Goal: Task Accomplishment & Management: Use online tool/utility

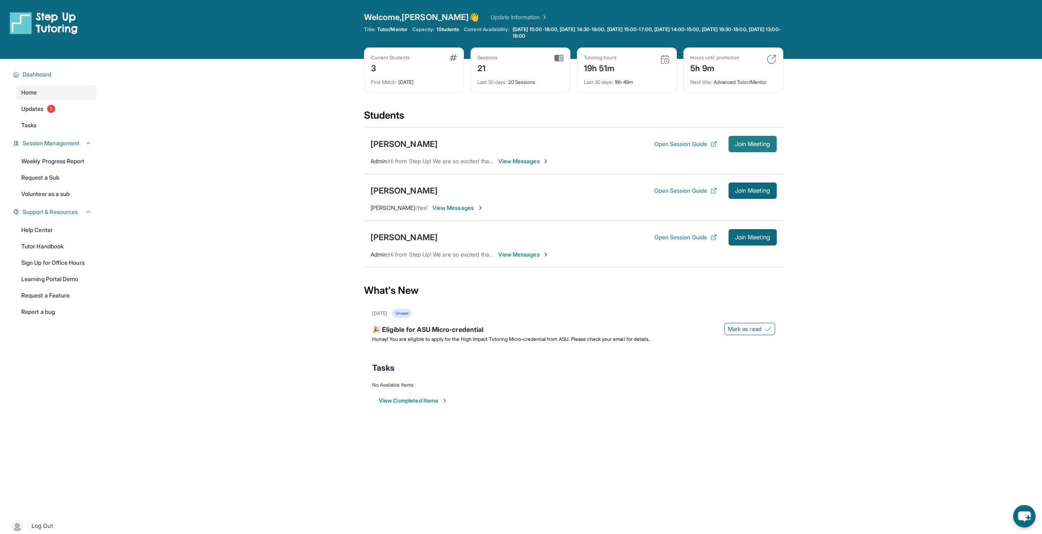
click at [739, 145] on span "Join Meeting" at bounding box center [752, 144] width 35 height 5
click at [410, 142] on div "[PERSON_NAME]" at bounding box center [404, 143] width 67 height 11
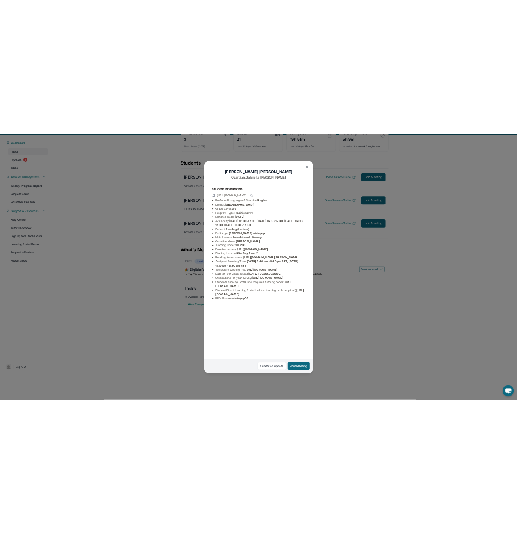
scroll to position [59, 0]
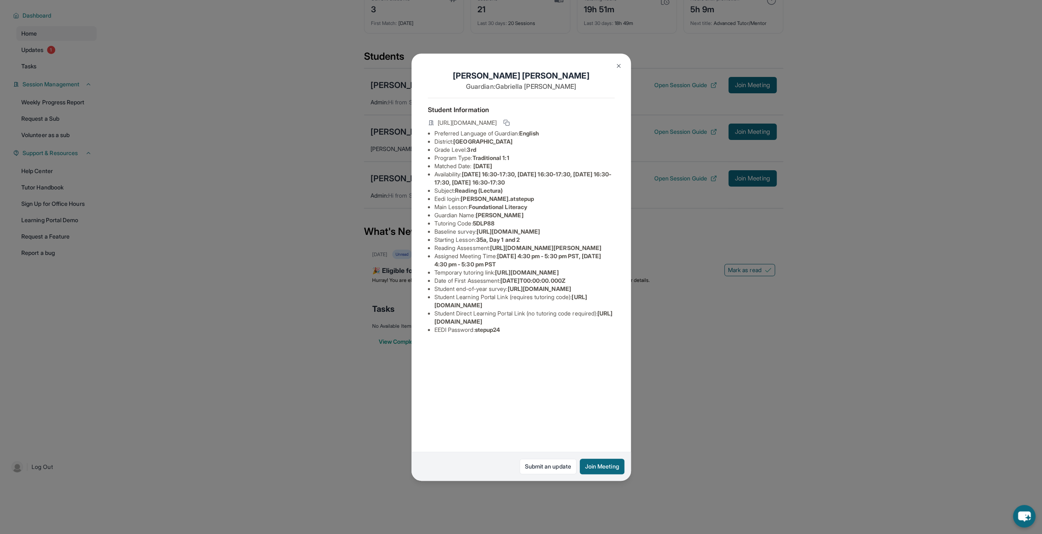
click at [496, 195] on ul "Preferred Language of Guardian: English District: [GEOGRAPHIC_DATA] Unified Sch…" at bounding box center [521, 231] width 187 height 205
click at [498, 200] on span "[PERSON_NAME].atstepup" at bounding box center [497, 198] width 73 height 7
click at [498, 199] on span "[PERSON_NAME].atstepup" at bounding box center [497, 198] width 73 height 7
click at [501, 198] on span "[PERSON_NAME].atstepup" at bounding box center [497, 198] width 73 height 7
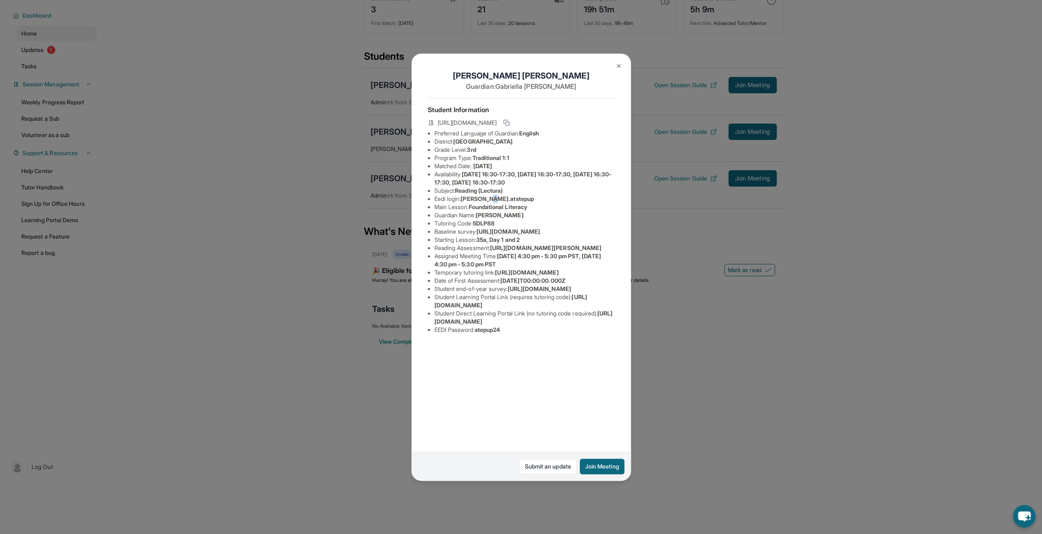
drag, startPoint x: 494, startPoint y: 199, endPoint x: 490, endPoint y: 202, distance: 4.7
click at [491, 202] on li "Eedi login : [PERSON_NAME].atstepup" at bounding box center [524, 199] width 180 height 8
drag, startPoint x: 464, startPoint y: 198, endPoint x: 527, endPoint y: 201, distance: 63.1
click at [527, 201] on li "Eedi login : [PERSON_NAME].atstepup" at bounding box center [524, 199] width 180 height 8
copy span "[PERSON_NAME].atstepup"
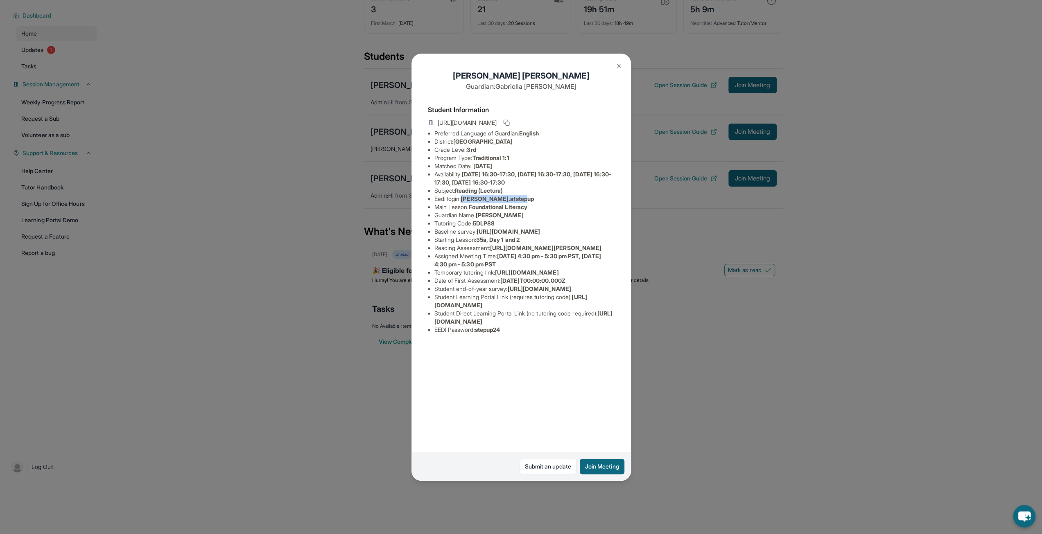
click at [621, 64] on img at bounding box center [618, 66] width 7 height 7
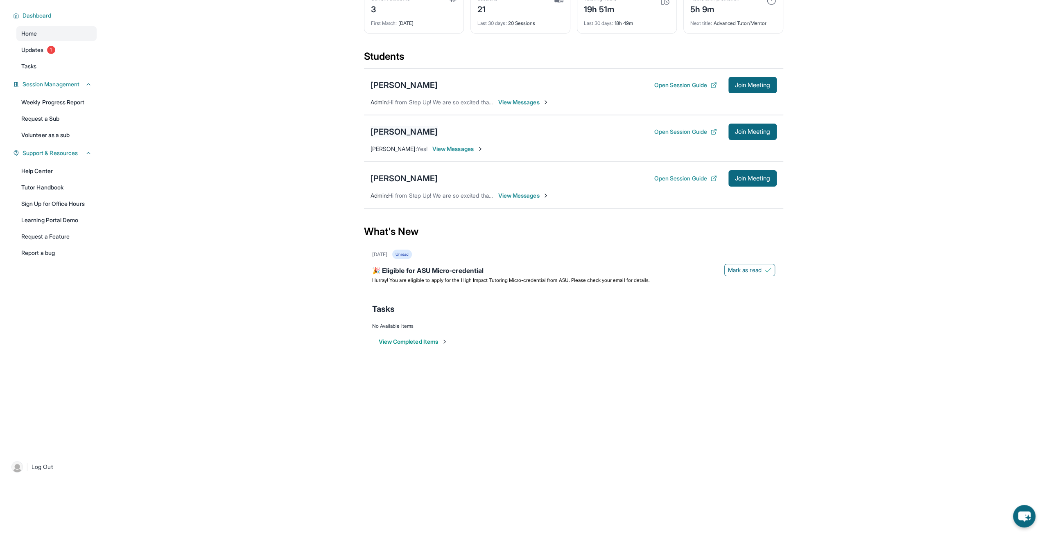
click at [400, 130] on div "[PERSON_NAME]" at bounding box center [404, 131] width 67 height 11
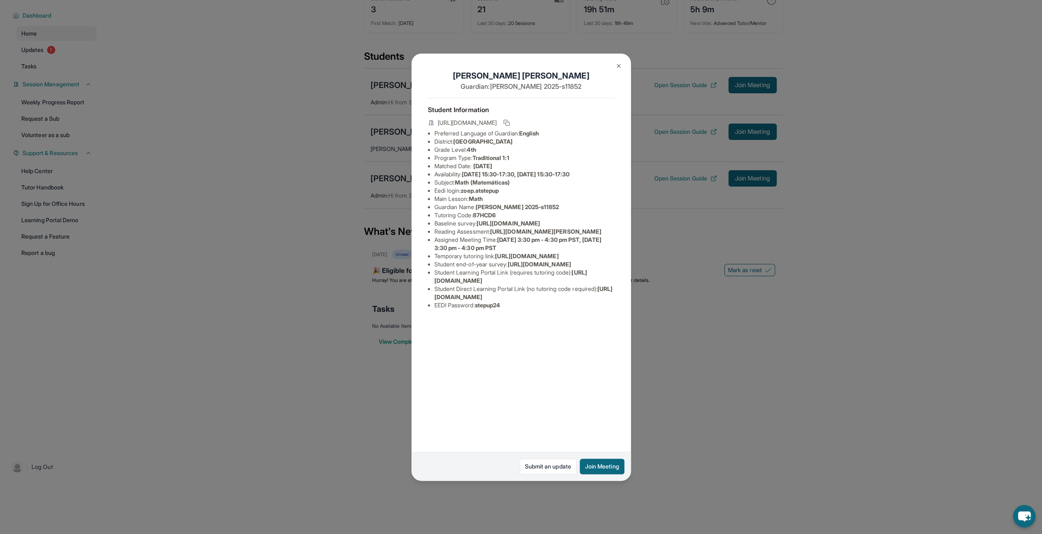
click at [619, 61] on button at bounding box center [619, 66] width 16 height 16
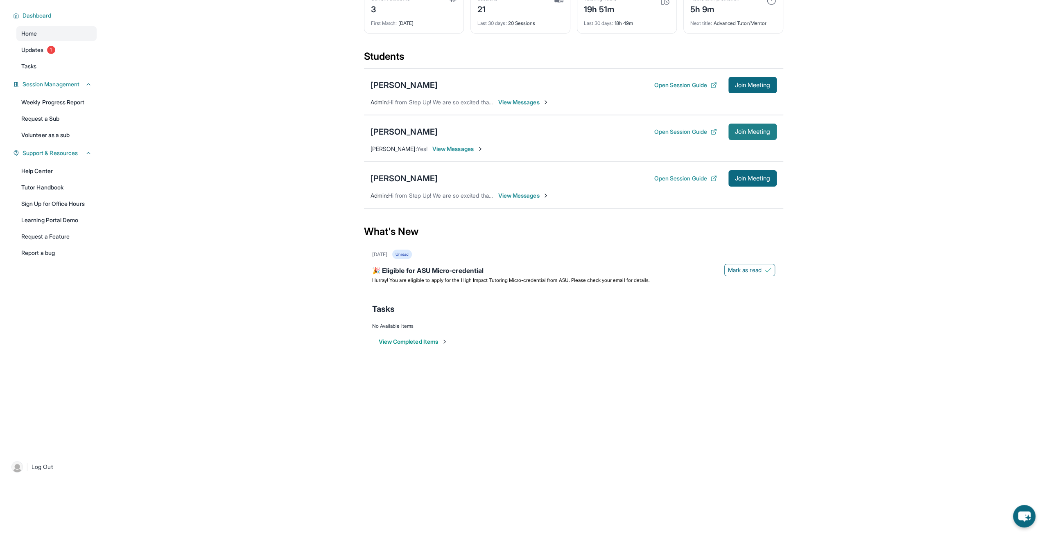
click at [764, 131] on span "Join Meeting" at bounding box center [752, 131] width 35 height 5
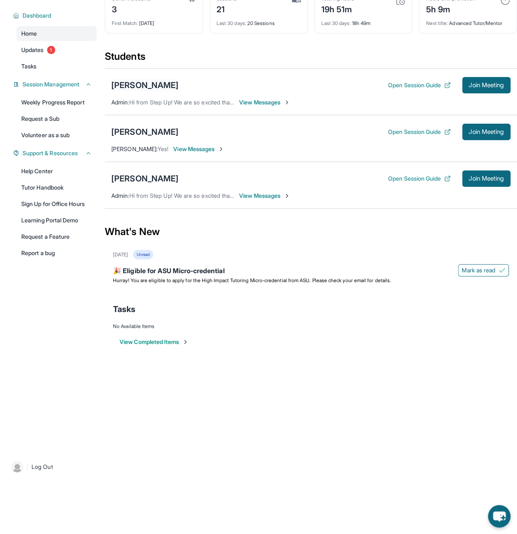
click at [136, 80] on div "[PERSON_NAME]" at bounding box center [144, 84] width 67 height 11
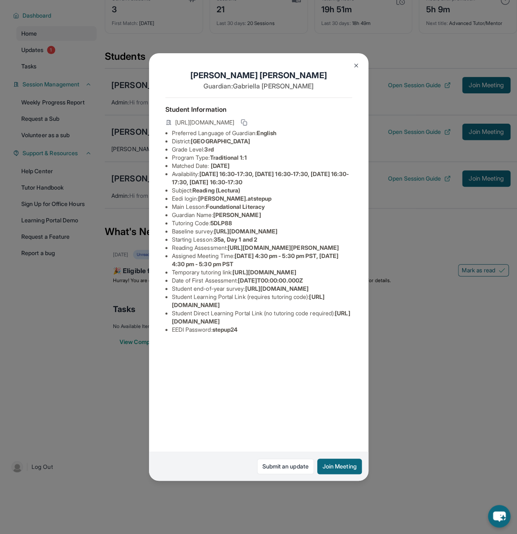
click at [358, 66] on img at bounding box center [356, 65] width 7 height 7
